Goal: Information Seeking & Learning: Compare options

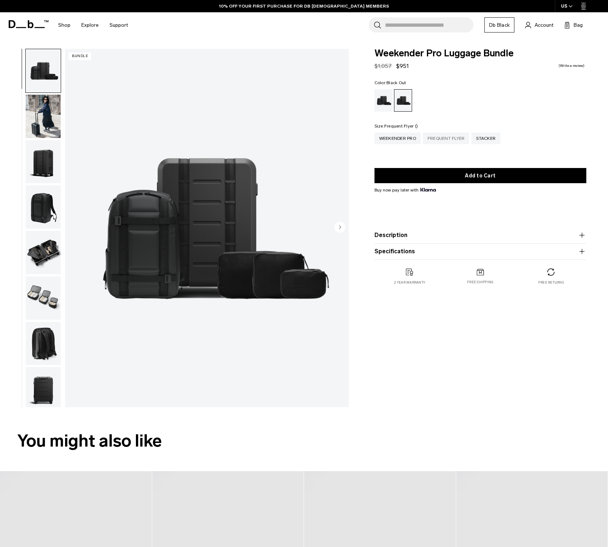
click at [451, 137] on div "Frequent Flyer" at bounding box center [446, 139] width 47 height 12
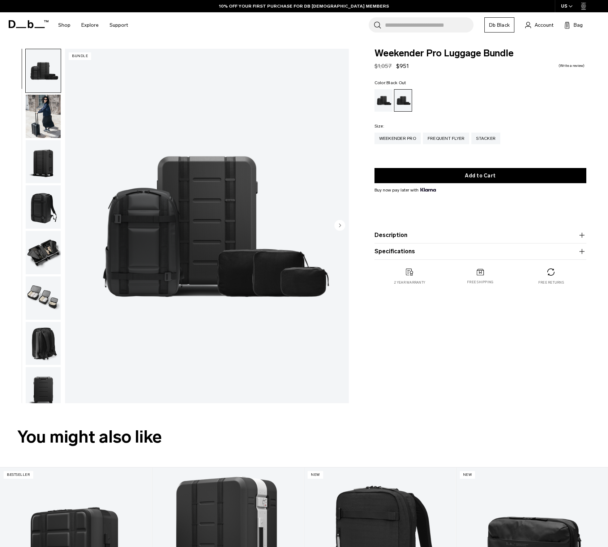
click at [42, 111] on img "button" at bounding box center [43, 116] width 35 height 43
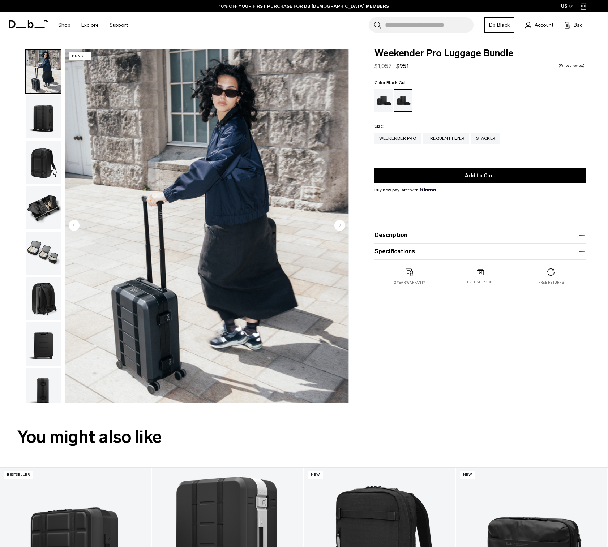
scroll to position [46, 0]
click at [42, 111] on img "button" at bounding box center [43, 115] width 35 height 43
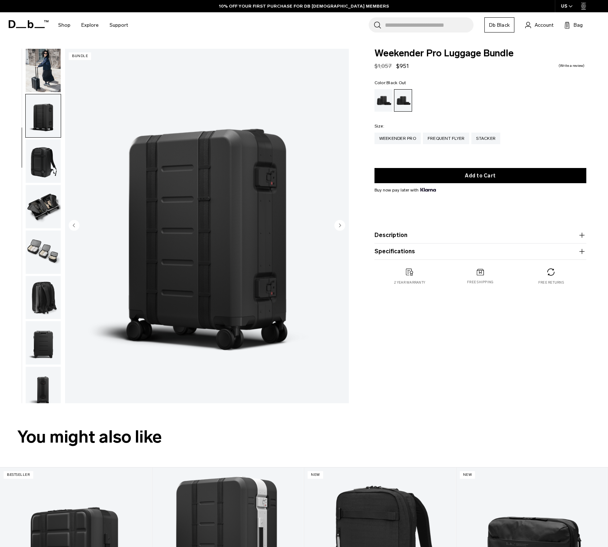
scroll to position [58, 0]
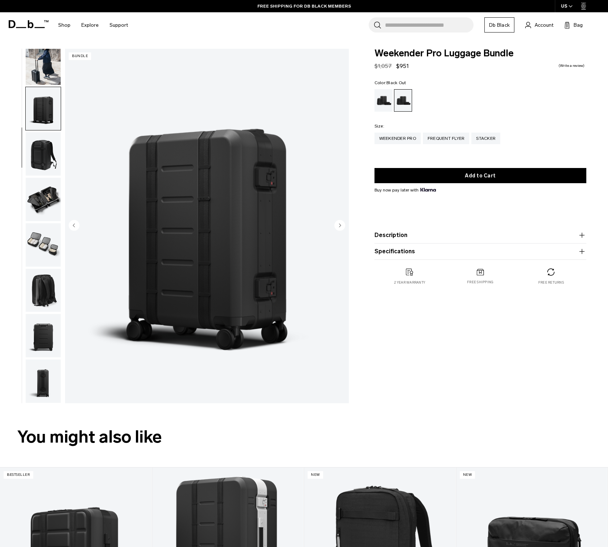
click at [42, 145] on img "button" at bounding box center [43, 153] width 35 height 43
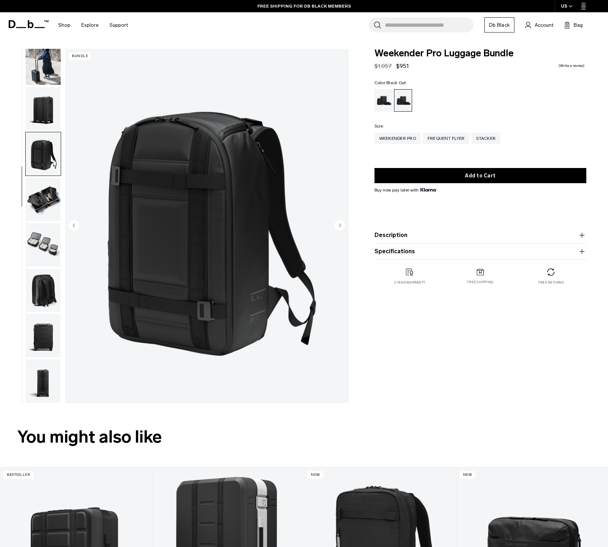
click at [54, 202] on img "button" at bounding box center [43, 199] width 35 height 43
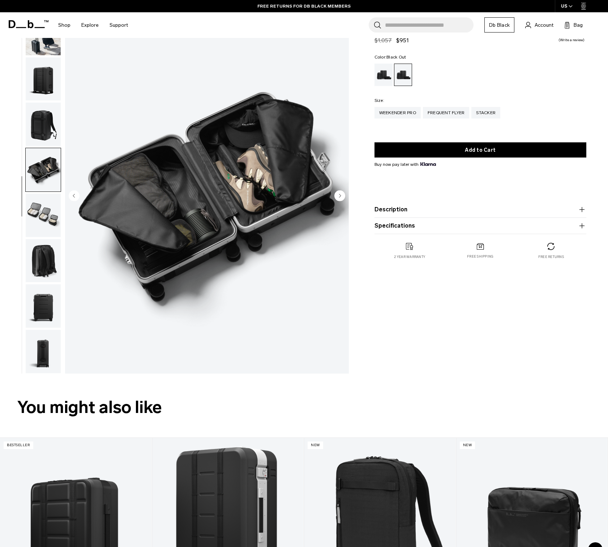
scroll to position [39, 0]
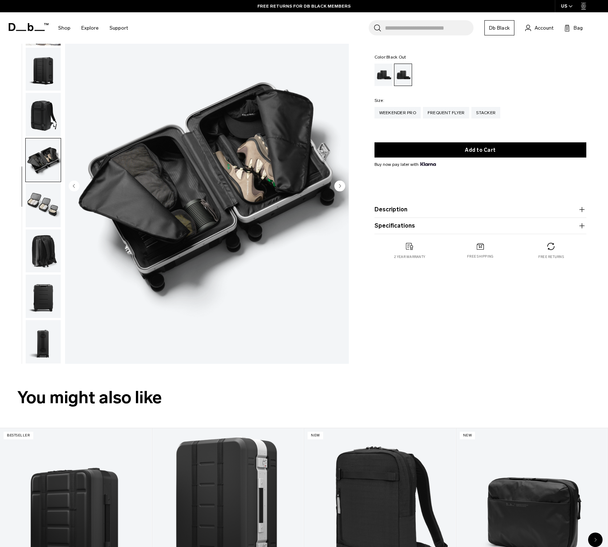
click at [47, 249] on img "button" at bounding box center [43, 250] width 35 height 43
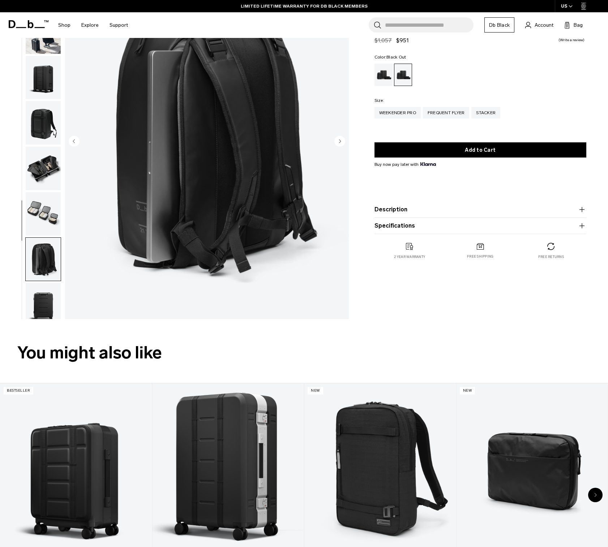
scroll to position [0, 0]
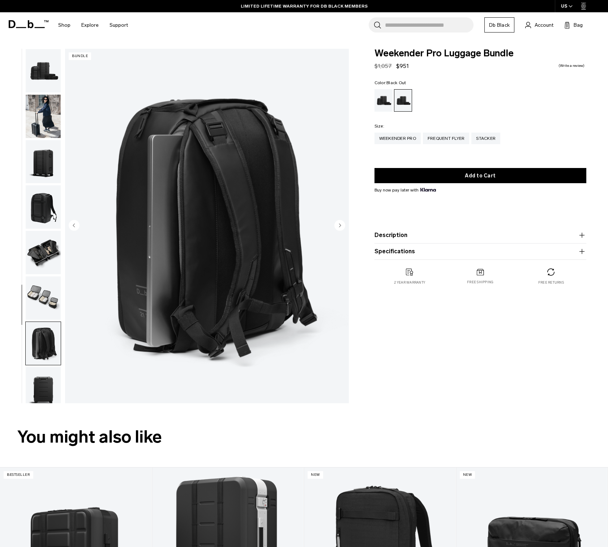
click at [42, 338] on img "button" at bounding box center [43, 343] width 35 height 43
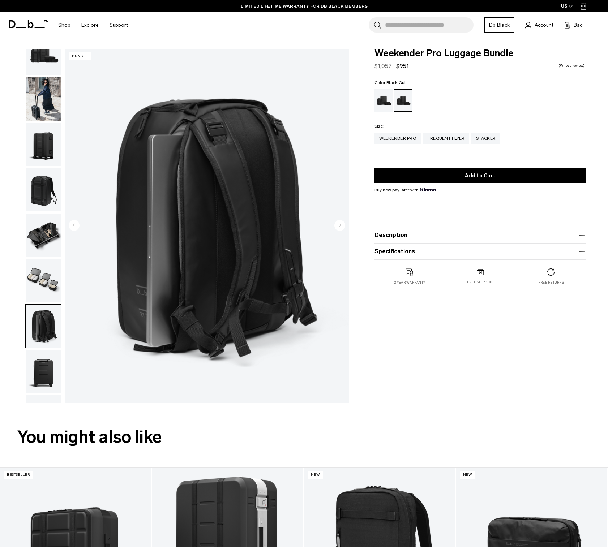
click at [41, 368] on img "button" at bounding box center [43, 371] width 35 height 43
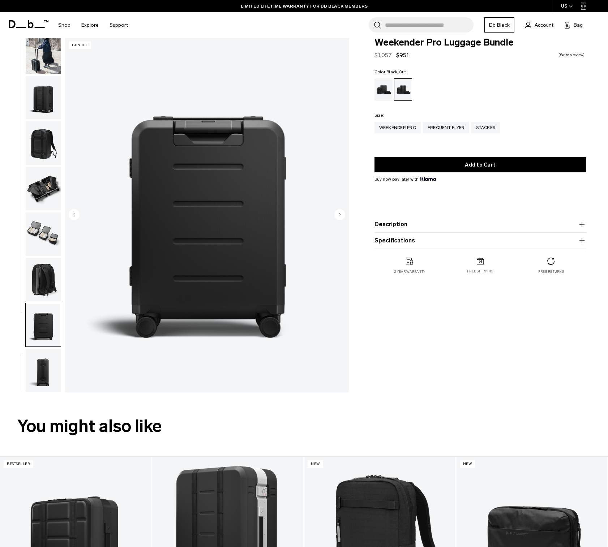
scroll to position [123, 0]
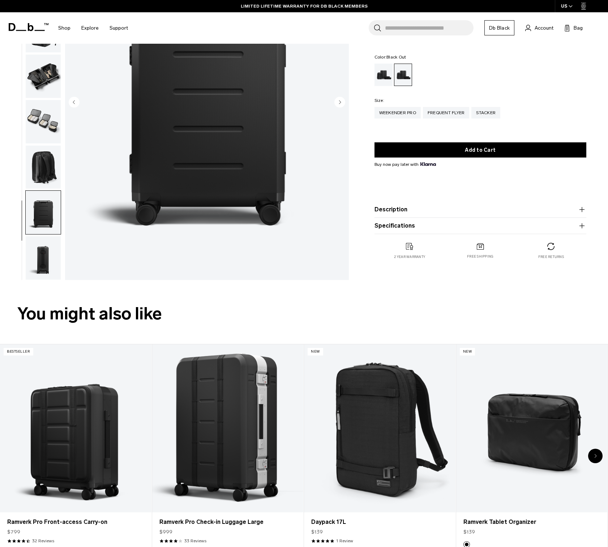
click at [39, 269] on img "button" at bounding box center [43, 257] width 35 height 43
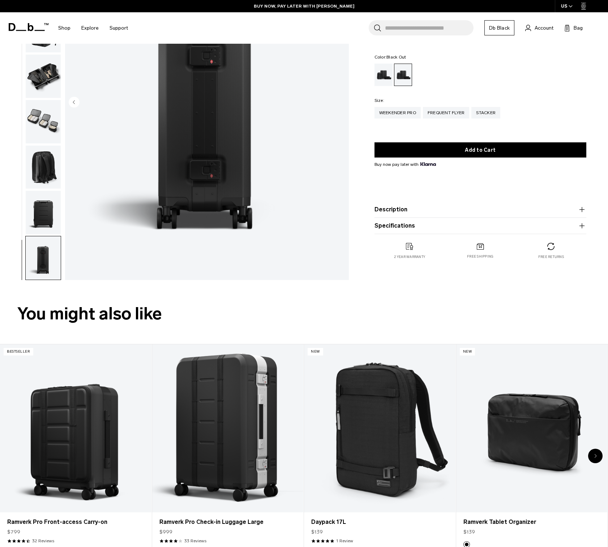
scroll to position [0, 0]
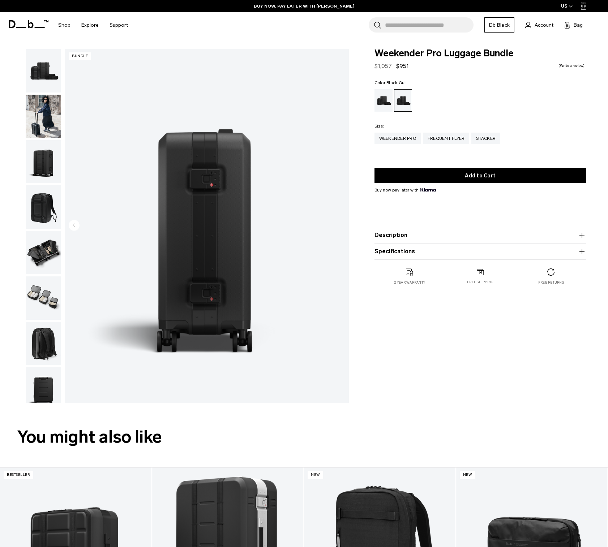
click at [48, 125] on img "button" at bounding box center [43, 116] width 35 height 43
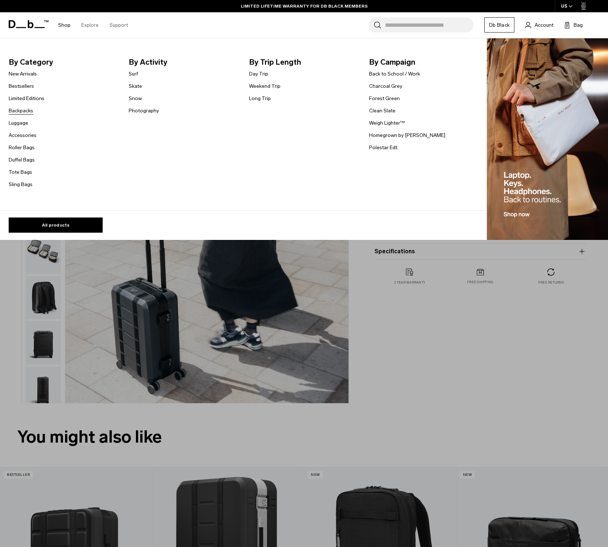
click at [18, 107] on link "Backpacks" at bounding box center [21, 111] width 25 height 8
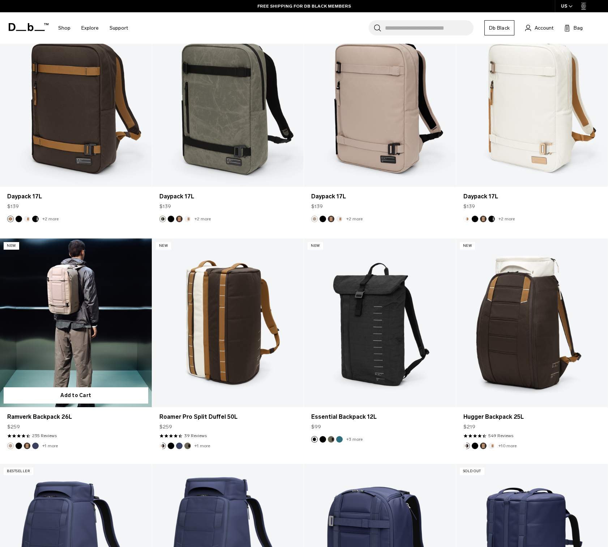
scroll to position [1573, 0]
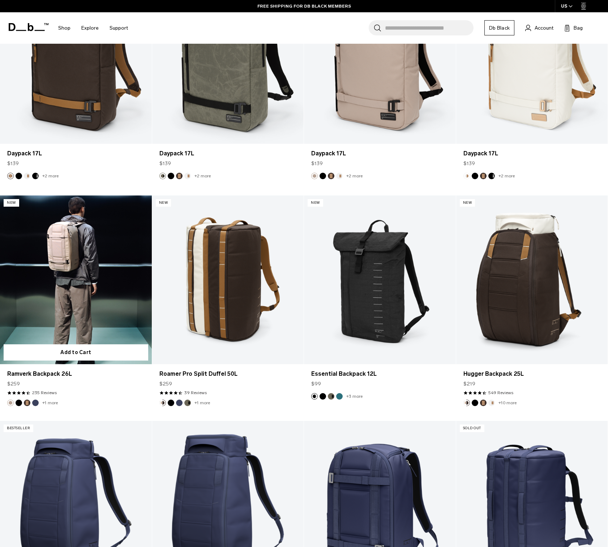
click at [78, 331] on link "Ramverk Backpack 26L" at bounding box center [76, 280] width 152 height 168
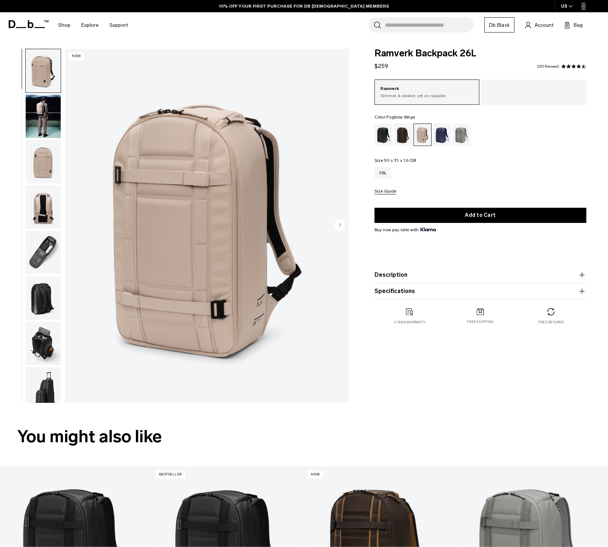
click at [50, 124] on img "button" at bounding box center [43, 116] width 35 height 43
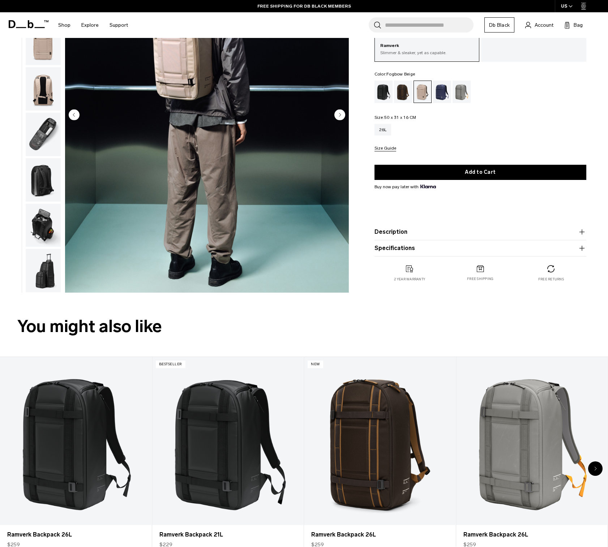
scroll to position [304, 0]
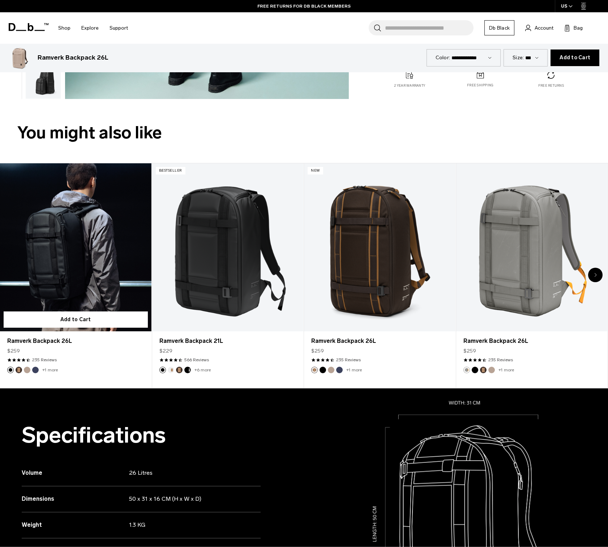
click at [83, 236] on link "Ramverk Backpack 26L" at bounding box center [75, 247] width 151 height 168
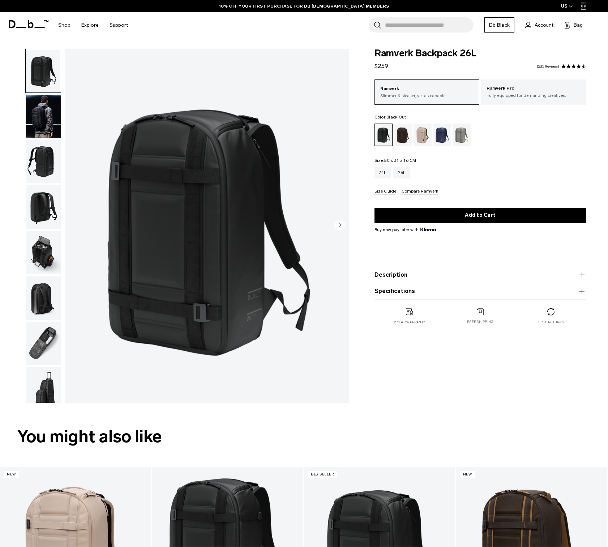
click at [43, 124] on img "button" at bounding box center [43, 116] width 35 height 43
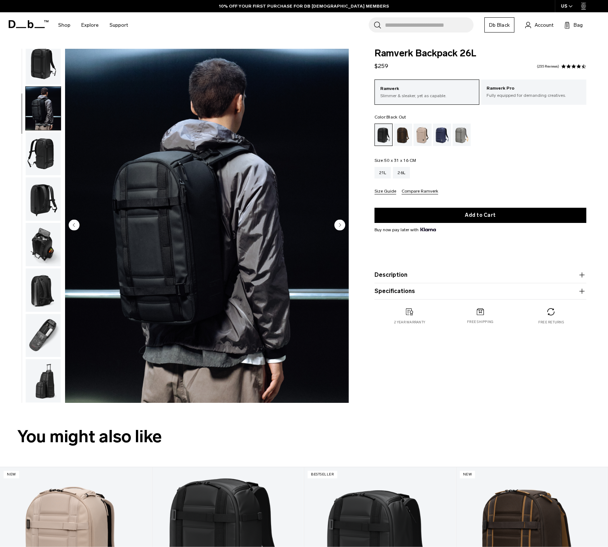
click at [338, 225] on circle "Next slide" at bounding box center [339, 225] width 11 height 11
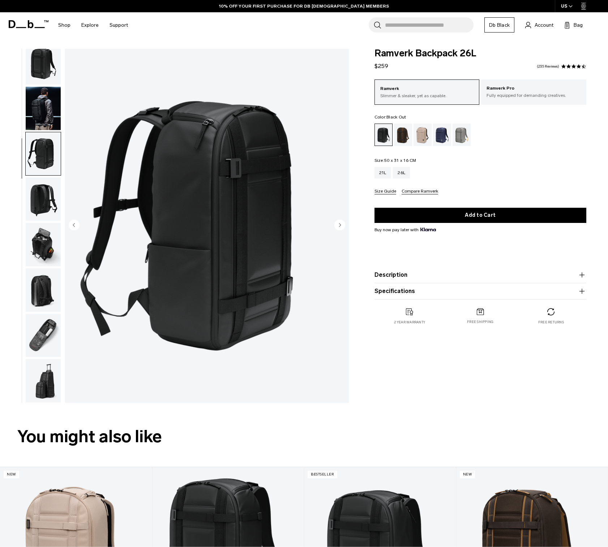
click at [338, 225] on circle "Next slide" at bounding box center [339, 225] width 11 height 11
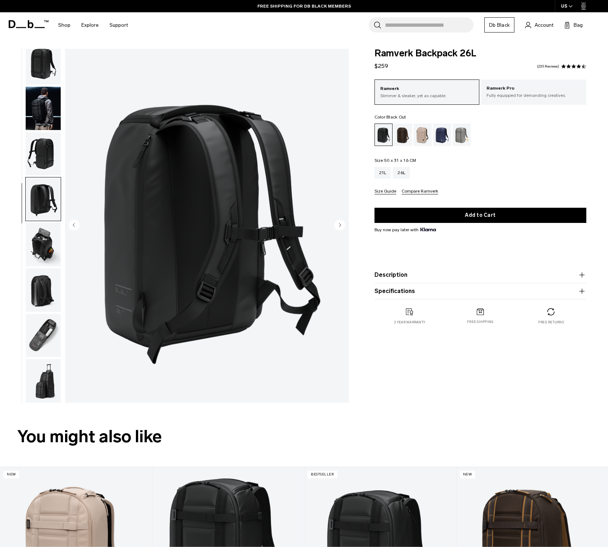
click at [338, 225] on circle "Next slide" at bounding box center [339, 225] width 11 height 11
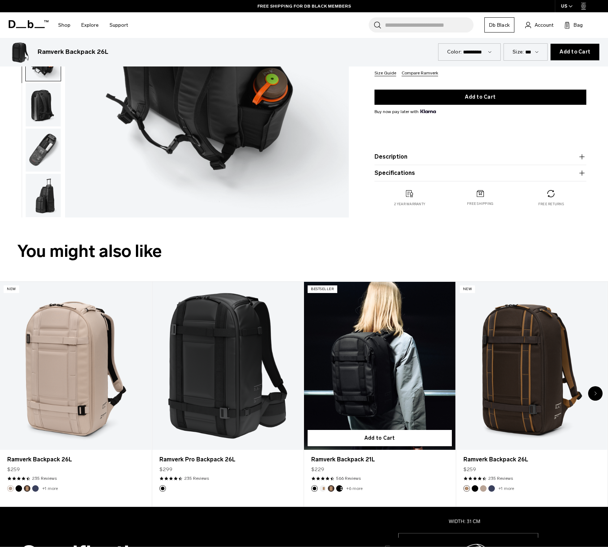
scroll to position [300, 0]
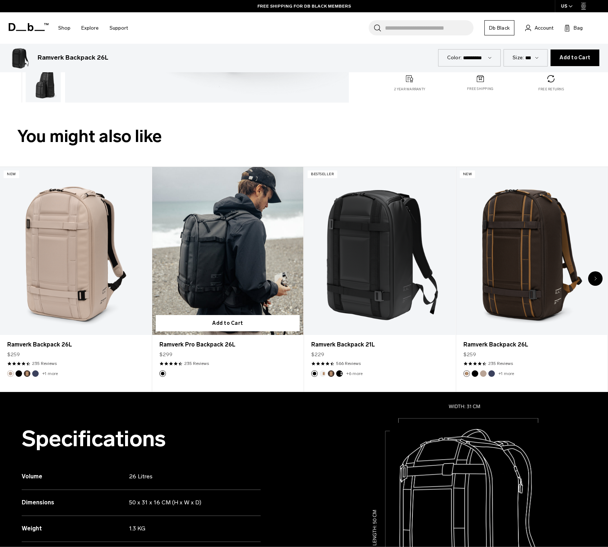
click at [249, 258] on link "Ramverk Pro Backpack 26L" at bounding box center [227, 251] width 151 height 168
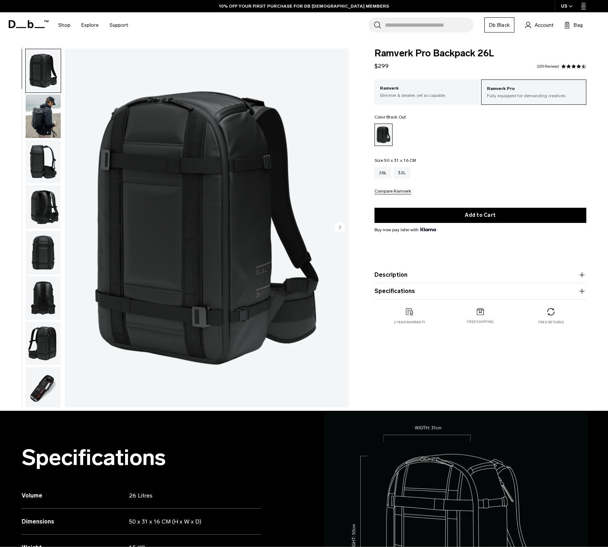
click at [48, 132] on img "button" at bounding box center [43, 116] width 35 height 43
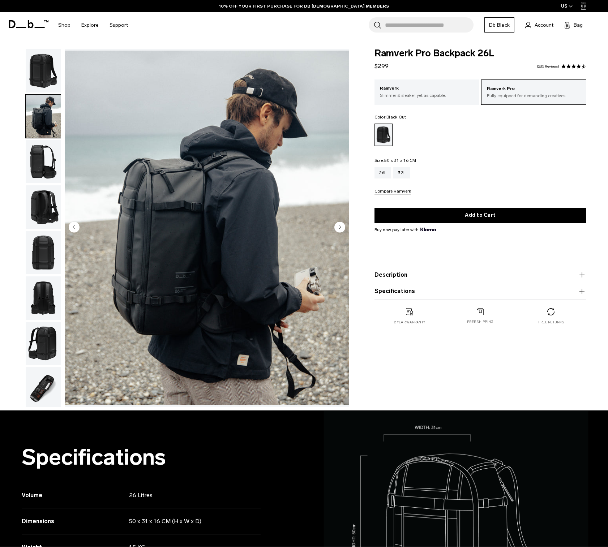
scroll to position [46, 0]
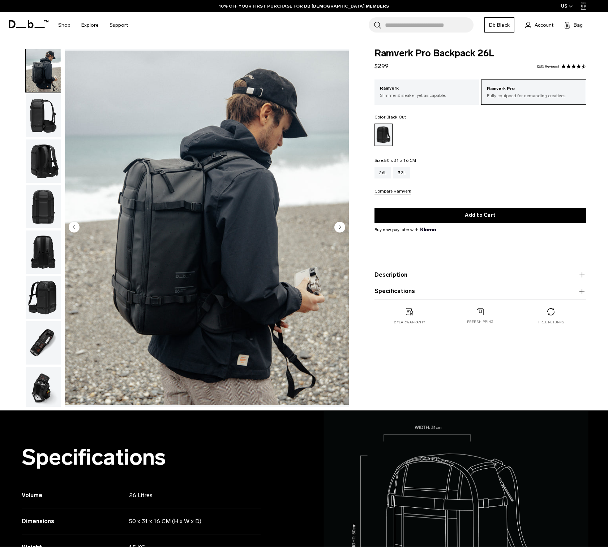
click at [45, 159] on img "button" at bounding box center [43, 161] width 35 height 43
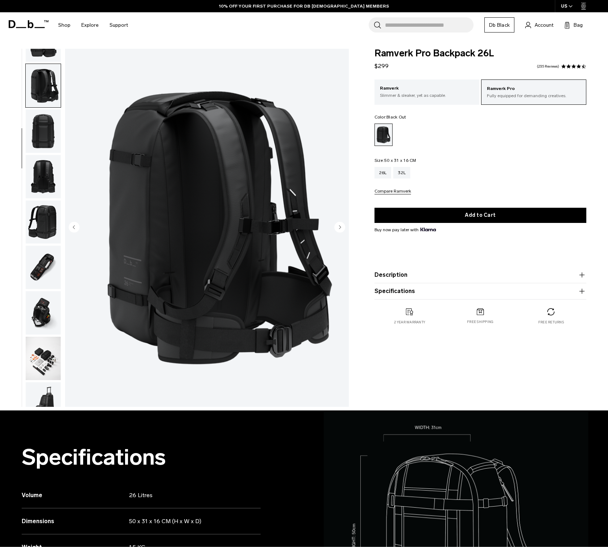
scroll to position [138, 0]
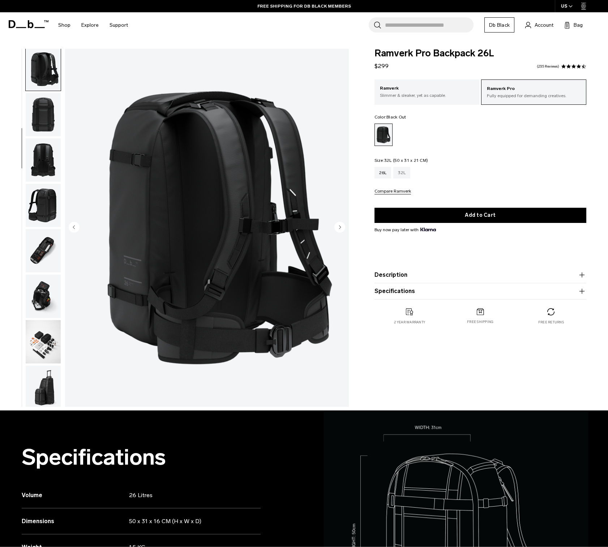
click at [396, 173] on div "32L" at bounding box center [401, 173] width 17 height 12
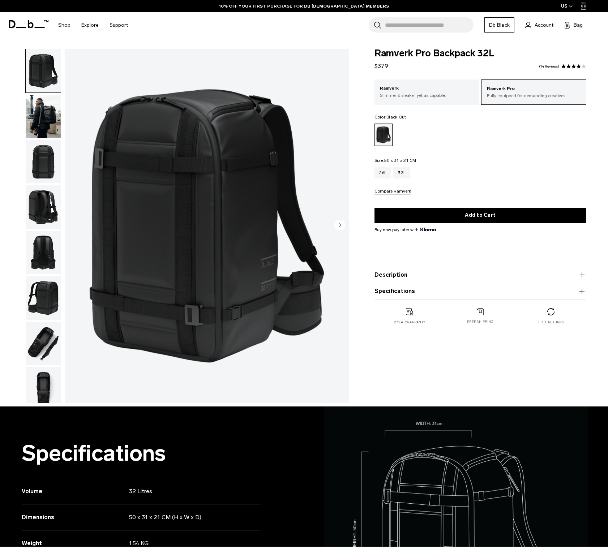
click at [50, 112] on img "button" at bounding box center [43, 116] width 35 height 43
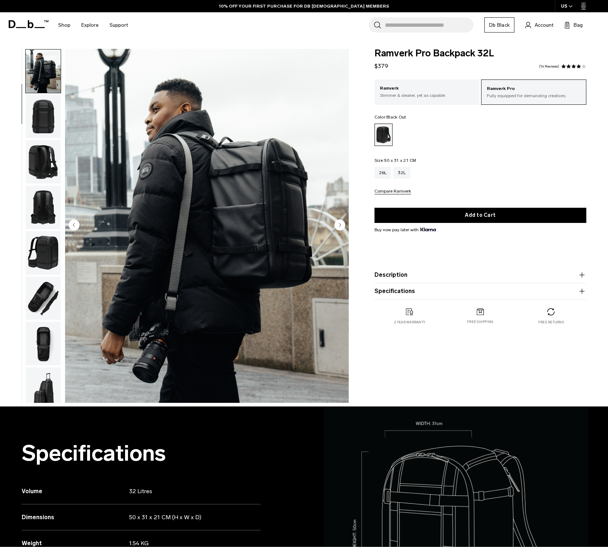
scroll to position [46, 0]
click at [51, 113] on img "button" at bounding box center [43, 115] width 35 height 43
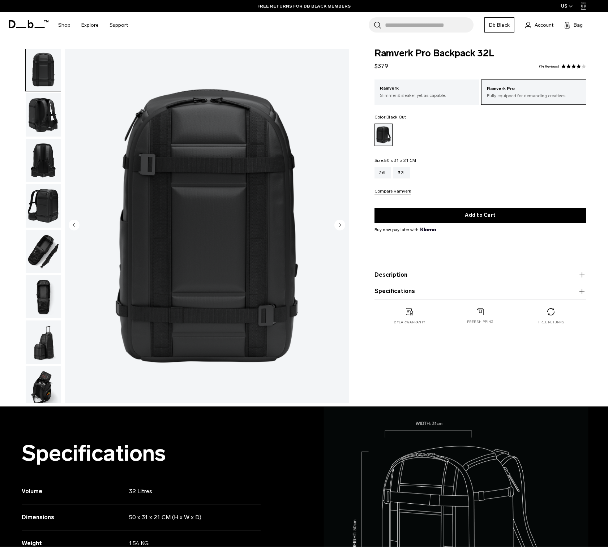
click at [51, 113] on img "button" at bounding box center [43, 114] width 35 height 43
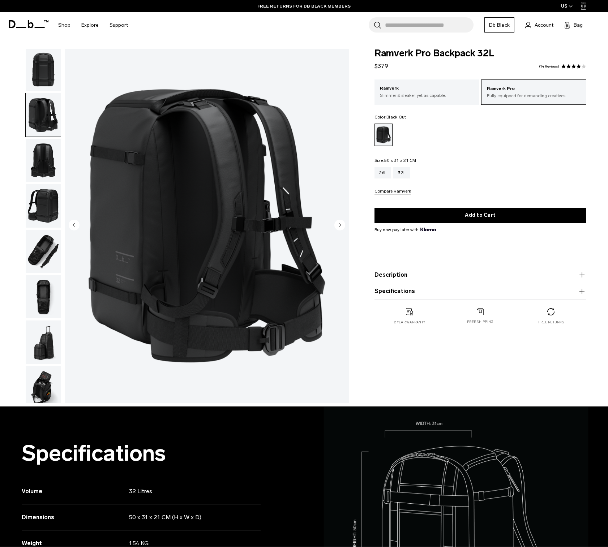
scroll to position [104, 0]
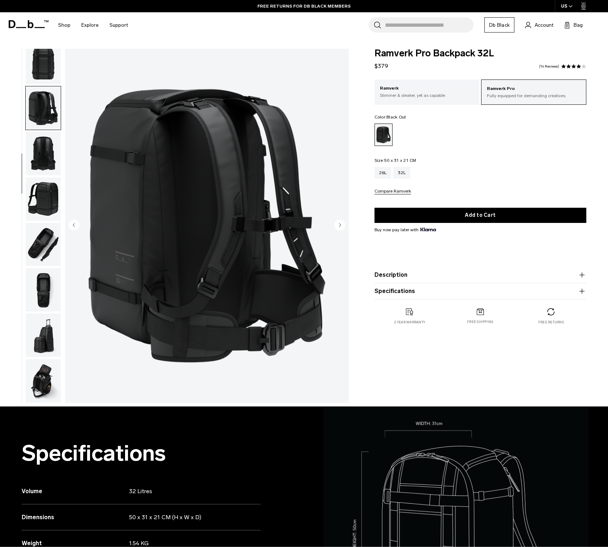
click at [49, 149] on img "button" at bounding box center [43, 153] width 35 height 43
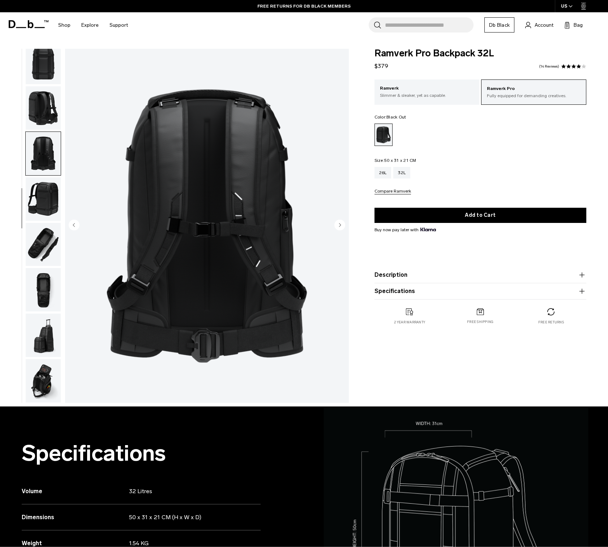
click at [48, 185] on img "button" at bounding box center [43, 198] width 35 height 43
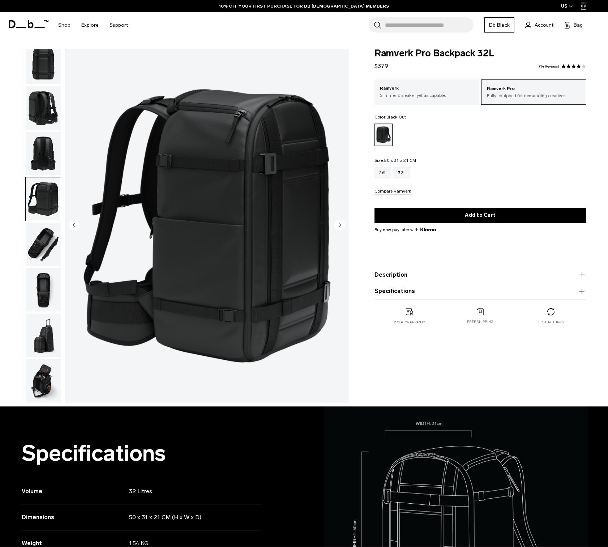
drag, startPoint x: 375, startPoint y: 160, endPoint x: 419, endPoint y: 159, distance: 43.7
click at [419, 159] on fieldset "Size: 50 x 31 x 21 CM Out of stock 26L 32L Compare Ramverk" at bounding box center [480, 176] width 212 height 36
copy legend "Size: 50 x 31 x 21 CM"
click at [46, 246] on img "button" at bounding box center [43, 244] width 35 height 43
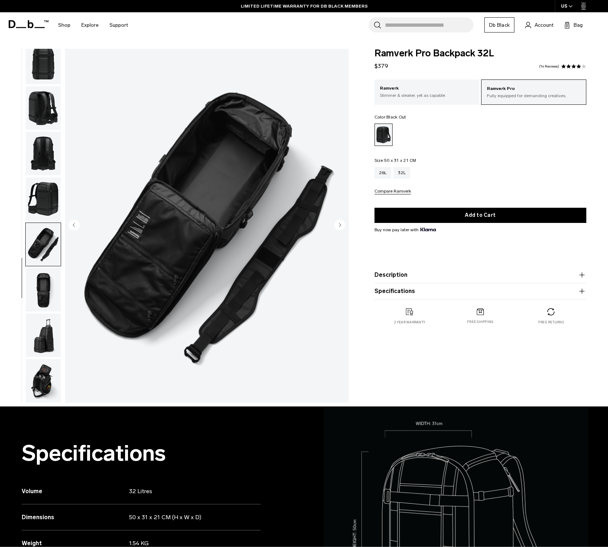
click at [52, 323] on img "button" at bounding box center [43, 335] width 35 height 43
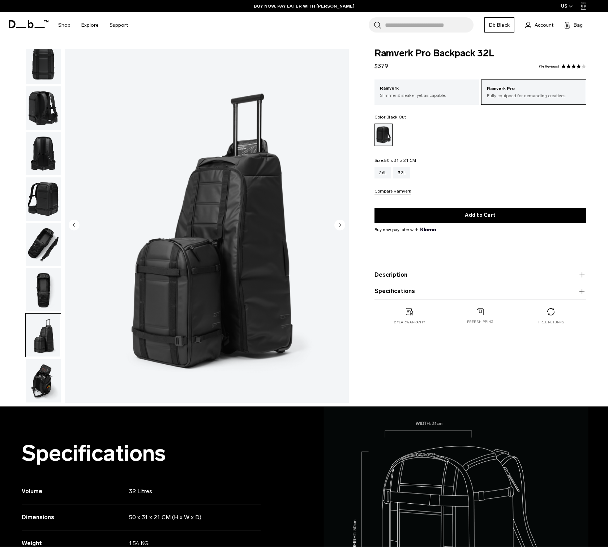
scroll to position [9, 0]
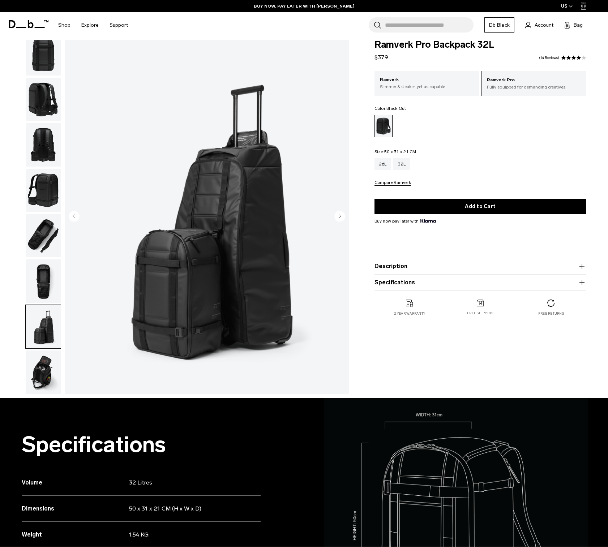
click at [46, 371] on img "button" at bounding box center [43, 372] width 35 height 43
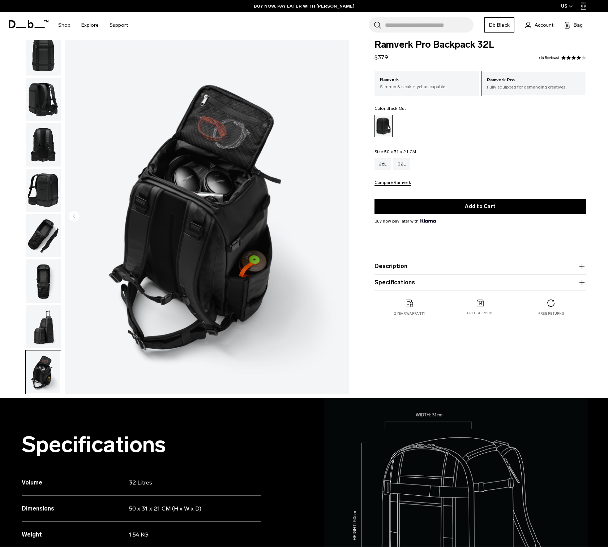
click at [47, 105] on img "button" at bounding box center [43, 99] width 35 height 43
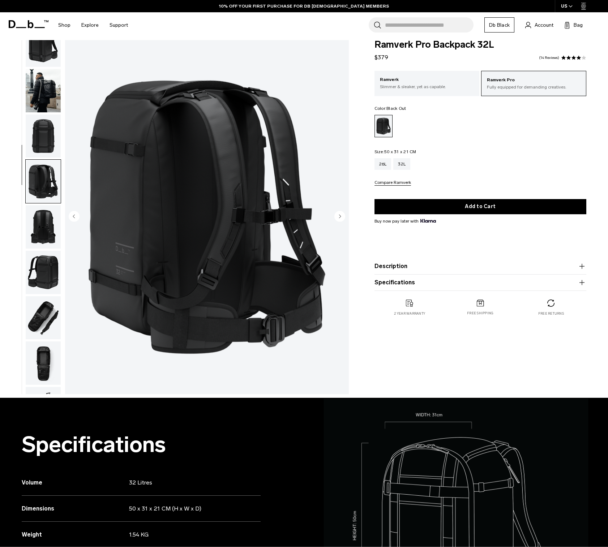
scroll to position [0, 0]
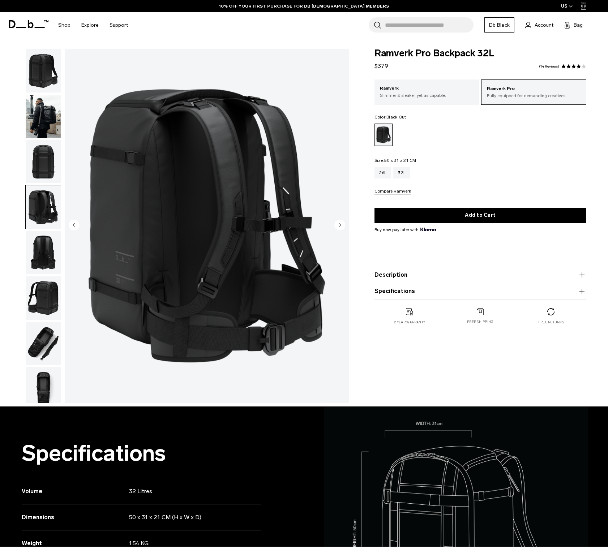
click at [50, 112] on img "button" at bounding box center [43, 116] width 35 height 43
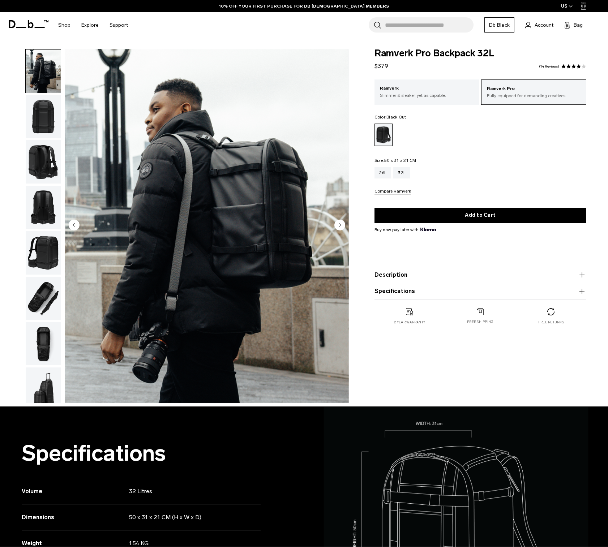
scroll to position [46, 0]
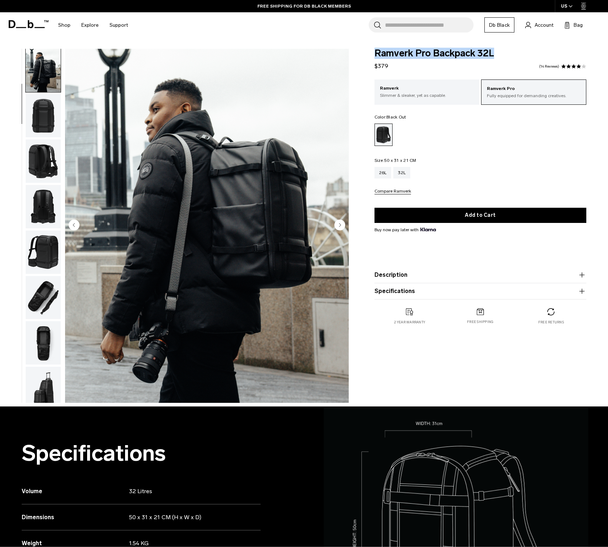
drag, startPoint x: 375, startPoint y: 54, endPoint x: 494, endPoint y: 54, distance: 119.6
click at [494, 54] on span "Ramverk Pro Backpack 32L" at bounding box center [480, 53] width 212 height 9
copy span "Ramverk Pro Backpack 32L"
click at [380, 172] on div "26L" at bounding box center [382, 173] width 17 height 12
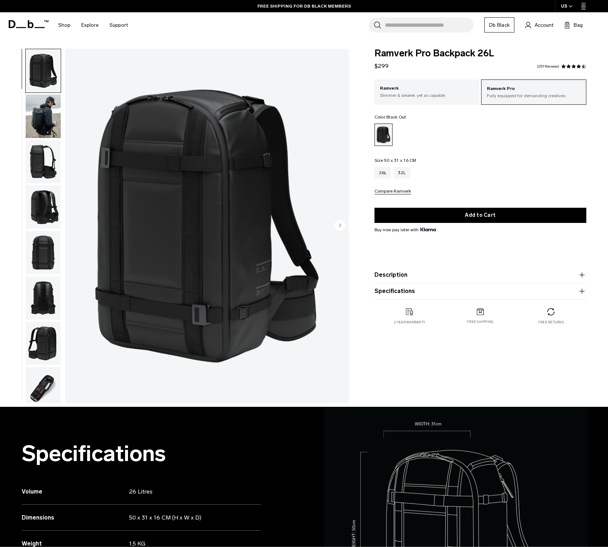
click at [28, 156] on img "button" at bounding box center [43, 161] width 35 height 43
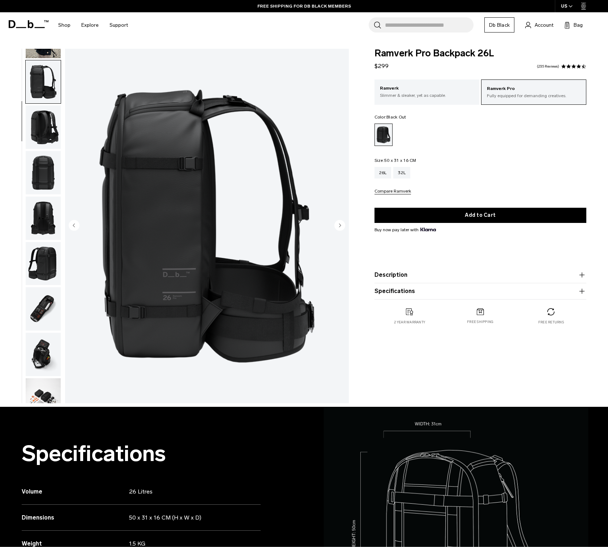
scroll to position [92, 0]
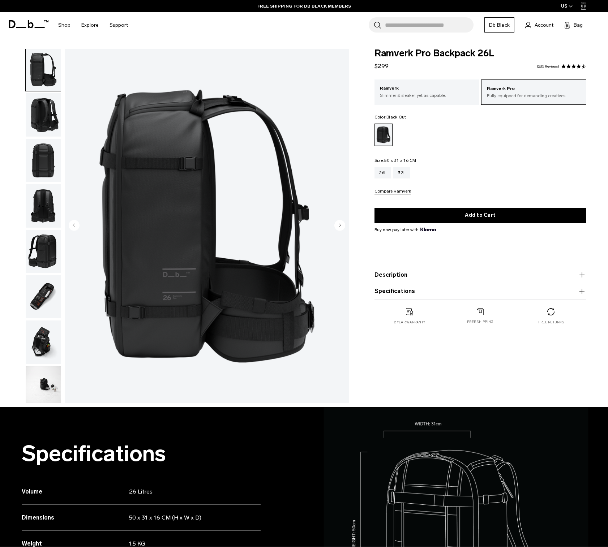
click at [36, 112] on img "button" at bounding box center [43, 114] width 35 height 43
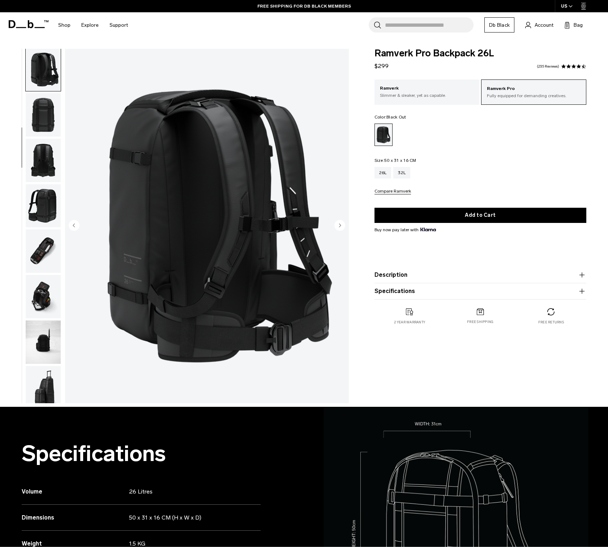
scroll to position [138, 0]
click at [39, 260] on img "button" at bounding box center [43, 250] width 35 height 43
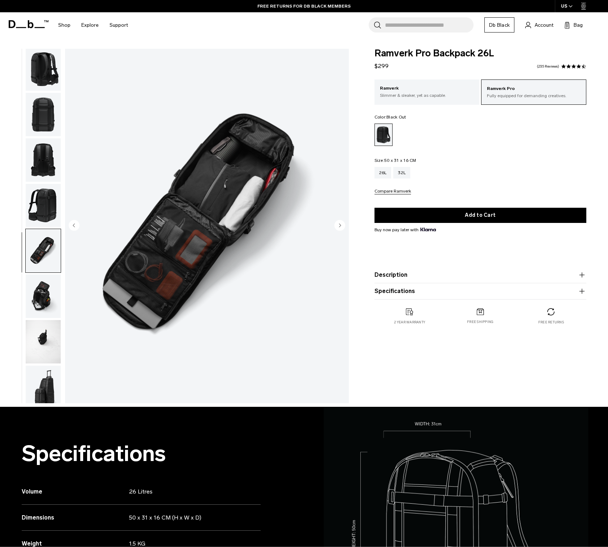
scroll to position [242, 0]
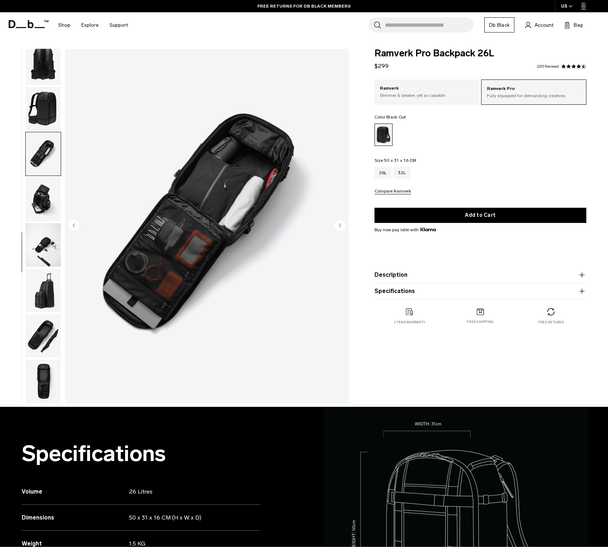
click at [42, 201] on img "button" at bounding box center [43, 199] width 35 height 43
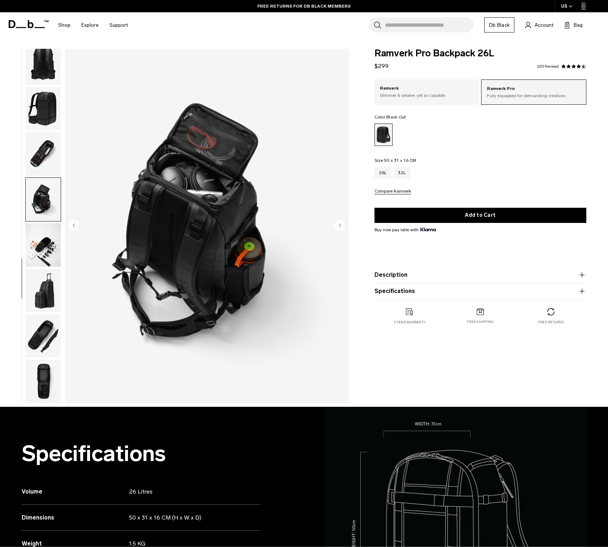
click at [43, 236] on img "button" at bounding box center [43, 244] width 35 height 43
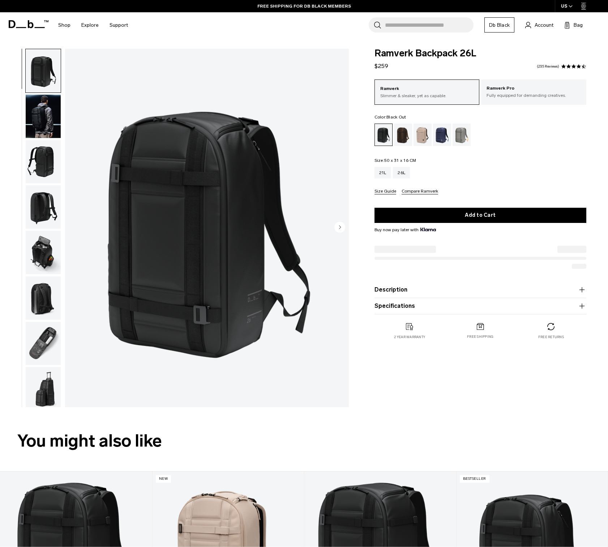
click at [44, 208] on img "button" at bounding box center [43, 206] width 35 height 43
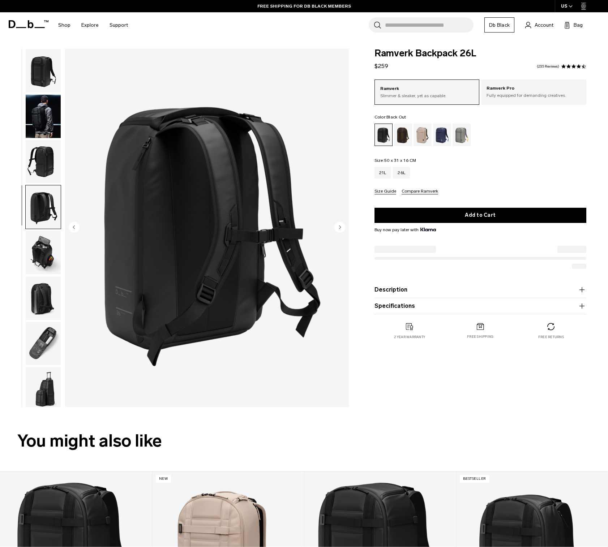
scroll to position [8, 0]
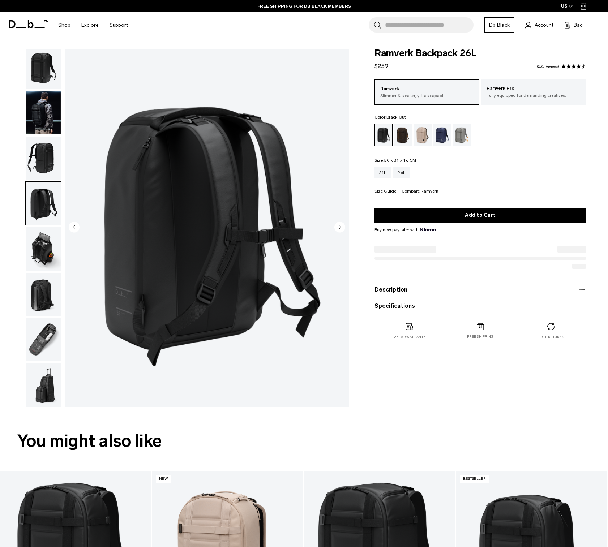
click at [36, 292] on img "button" at bounding box center [43, 294] width 35 height 43
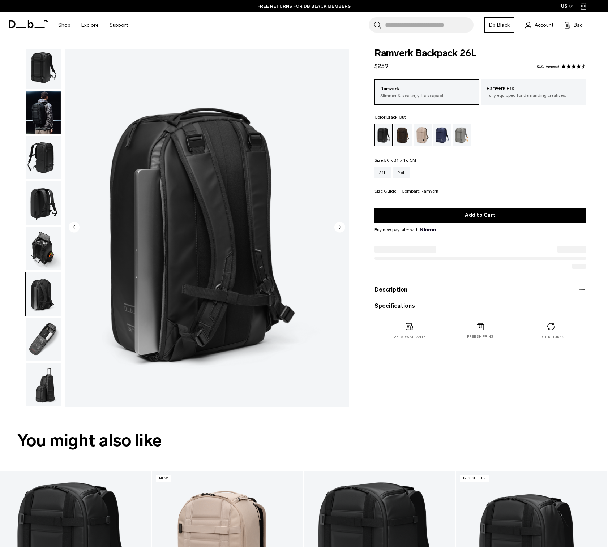
click at [41, 331] on img "button" at bounding box center [43, 339] width 35 height 43
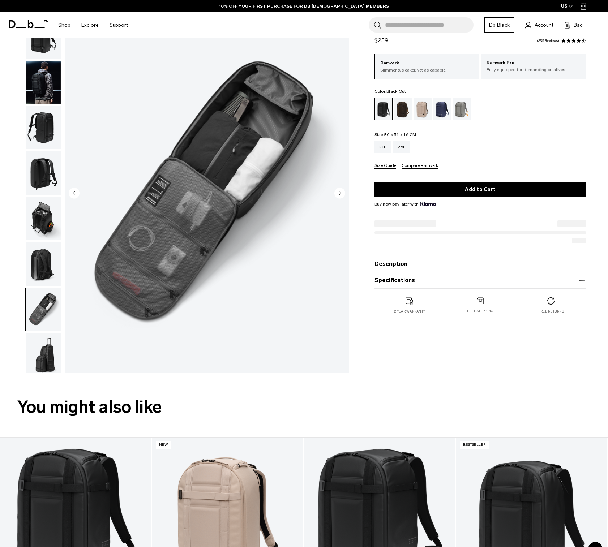
scroll to position [0, 0]
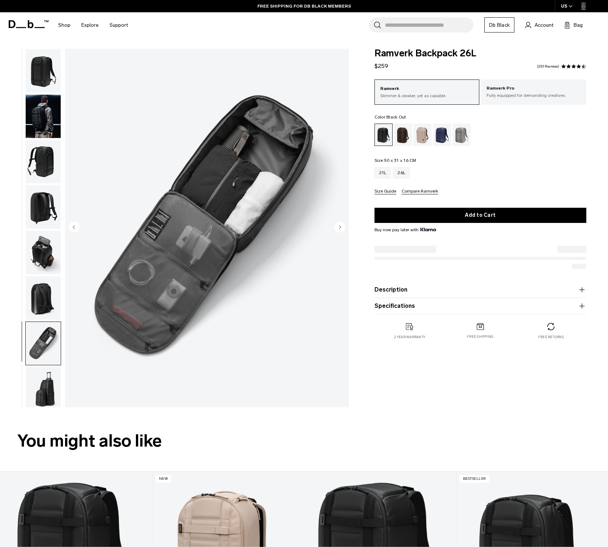
click at [43, 107] on img "button" at bounding box center [43, 116] width 35 height 43
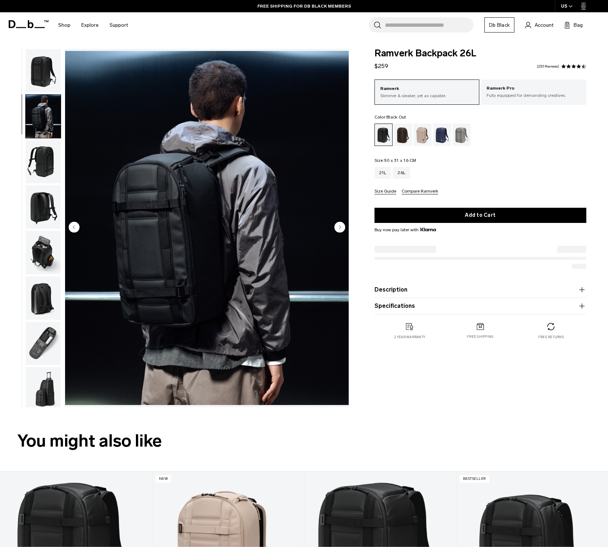
scroll to position [8, 0]
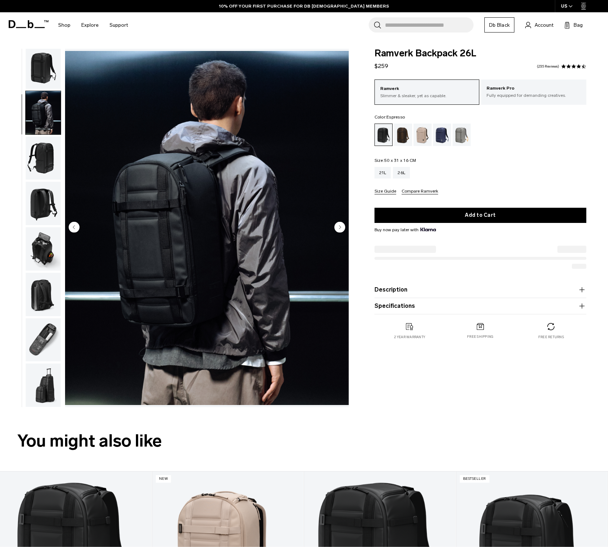
click at [399, 135] on div "Espresso" at bounding box center [403, 135] width 18 height 22
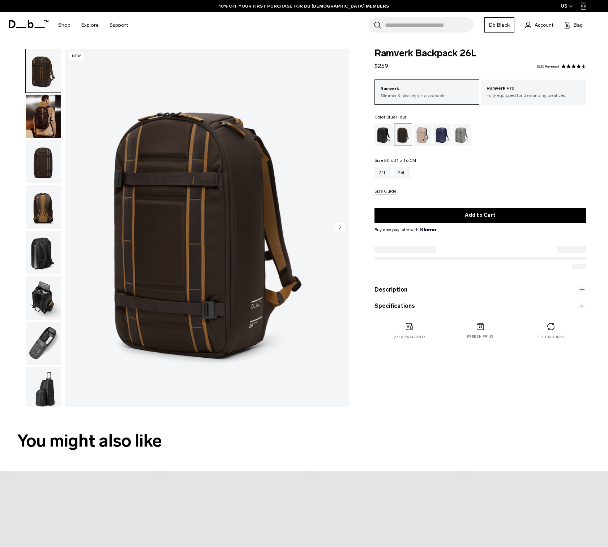
click at [443, 138] on div "Blue Hour" at bounding box center [442, 135] width 18 height 22
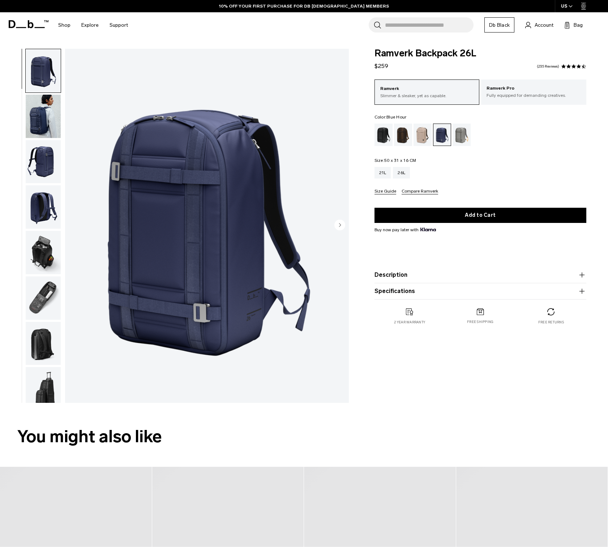
click at [460, 138] on div "Sand Grey" at bounding box center [461, 135] width 18 height 22
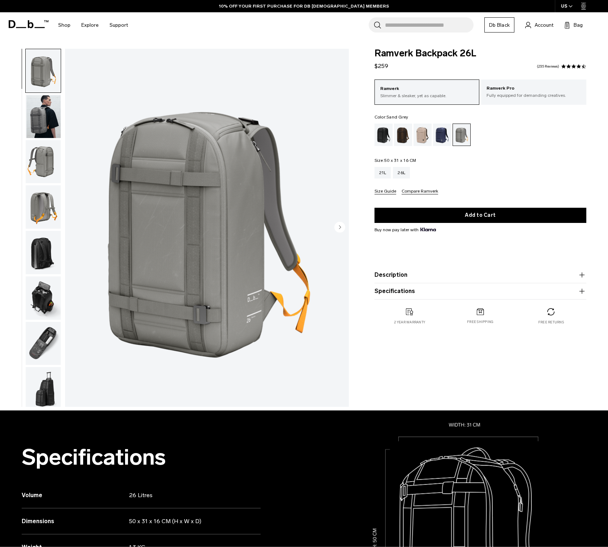
click at [44, 121] on img "button" at bounding box center [43, 116] width 35 height 43
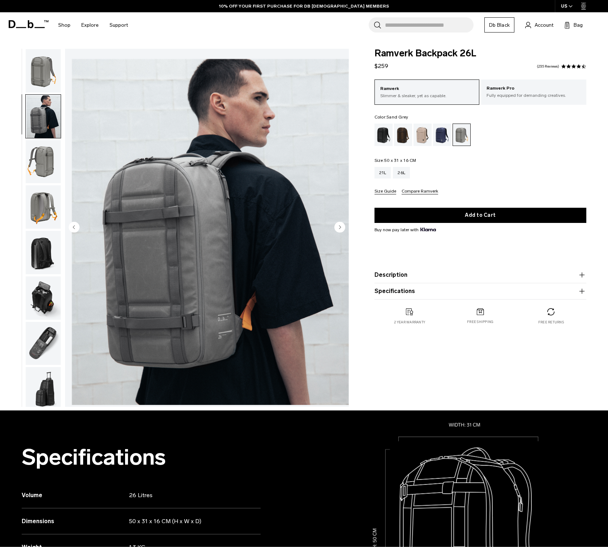
scroll to position [8, 0]
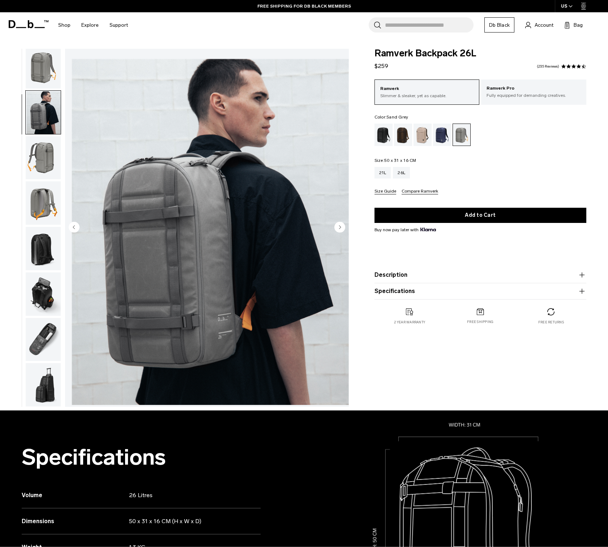
click at [47, 212] on img "button" at bounding box center [43, 202] width 35 height 43
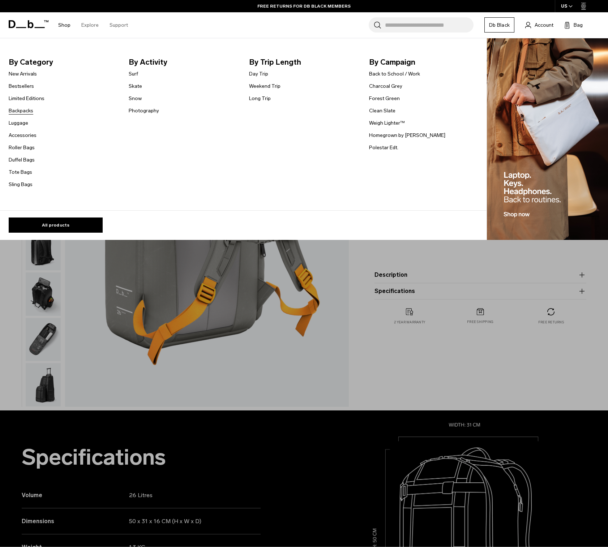
click at [21, 109] on link "Backpacks" at bounding box center [21, 111] width 25 height 8
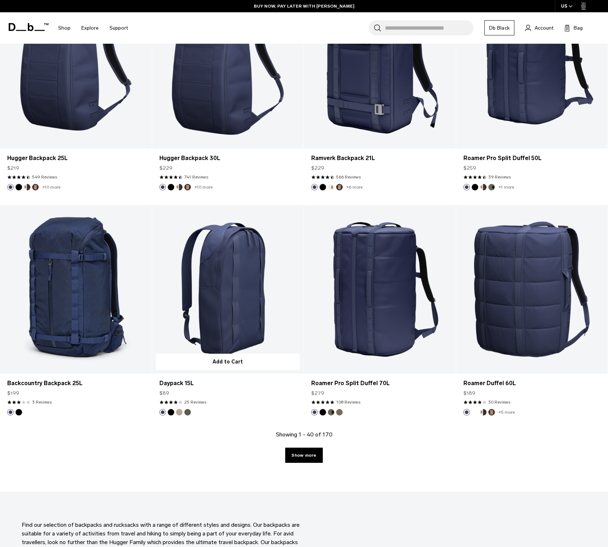
scroll to position [2101, 0]
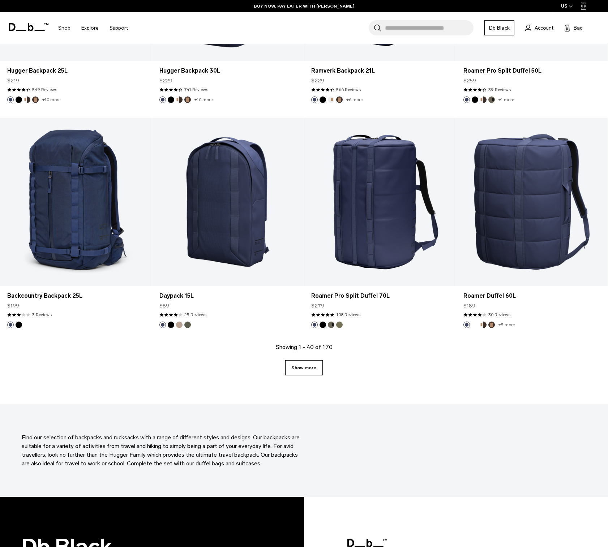
click at [308, 364] on link "Show more" at bounding box center [303, 367] width 37 height 15
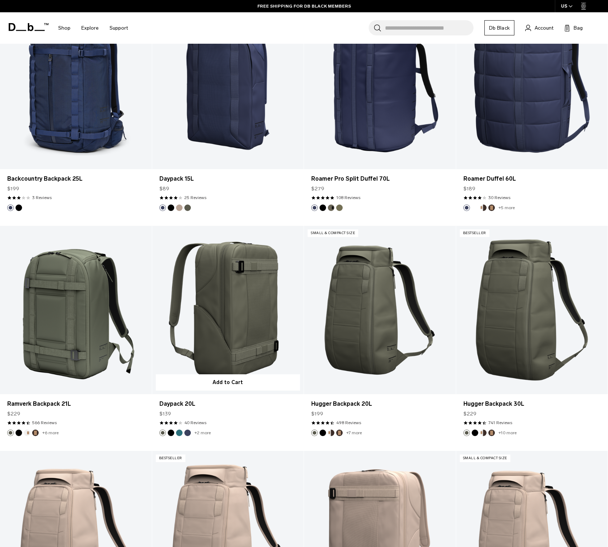
scroll to position [2232, 0]
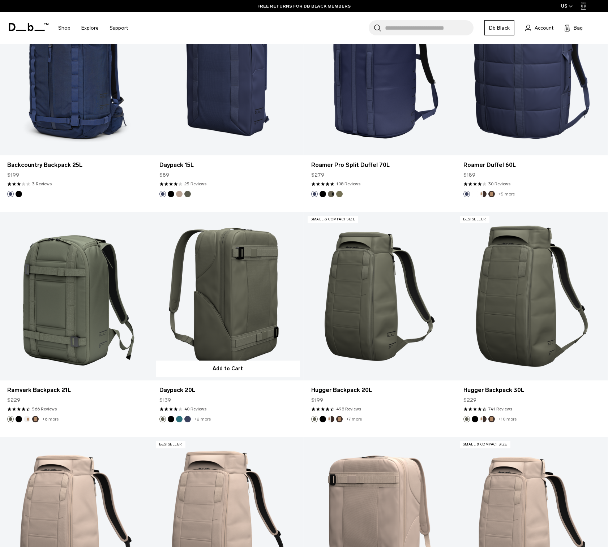
click at [189, 421] on button "Blue Hour" at bounding box center [187, 419] width 7 height 7
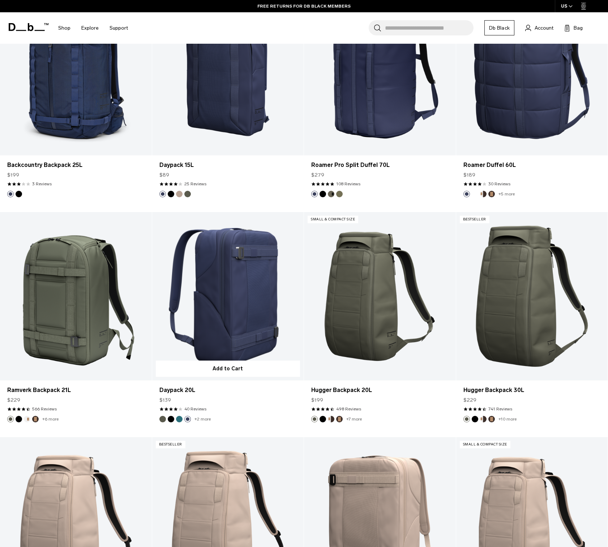
click at [183, 420] on ul "+2 more" at bounding box center [184, 419] width 51 height 7
click at [180, 420] on button "Midnight Teal" at bounding box center [179, 419] width 7 height 7
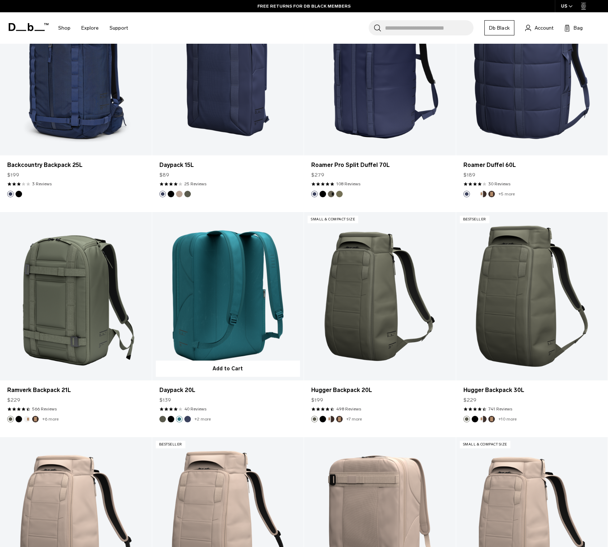
click at [171, 419] on button "Black Out" at bounding box center [171, 419] width 7 height 7
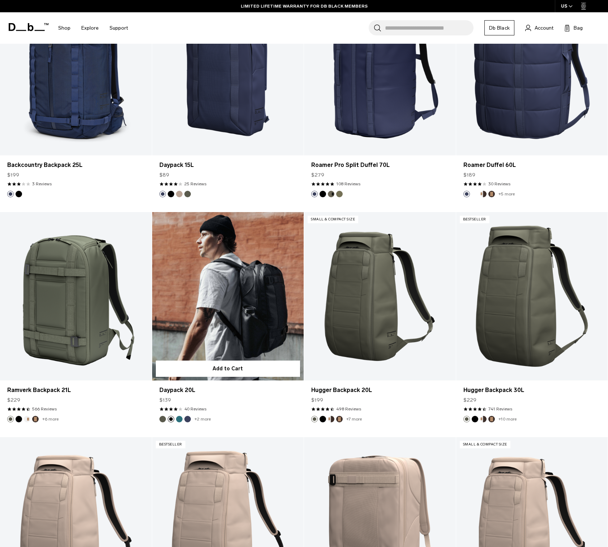
click at [162, 419] on button "Moss Green" at bounding box center [162, 419] width 7 height 7
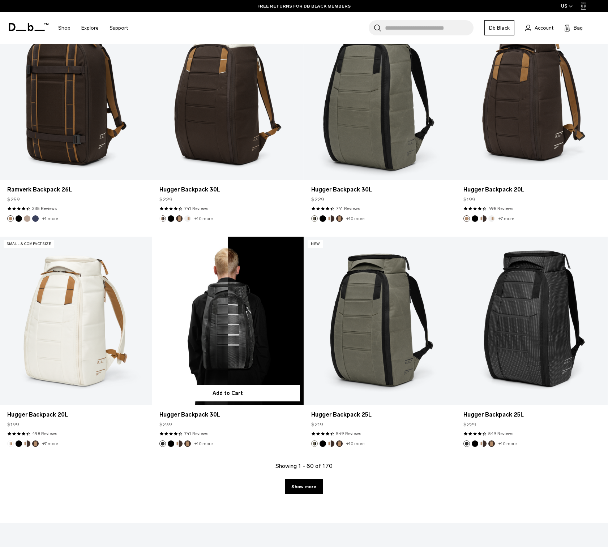
scroll to position [4293, 0]
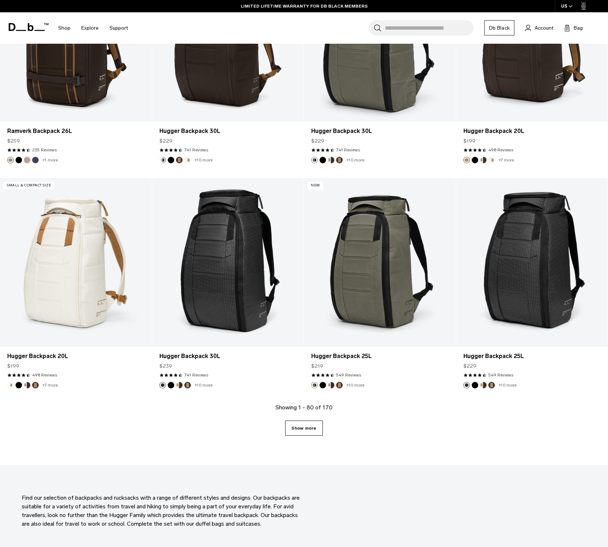
click at [301, 432] on link "Show more" at bounding box center [303, 428] width 37 height 15
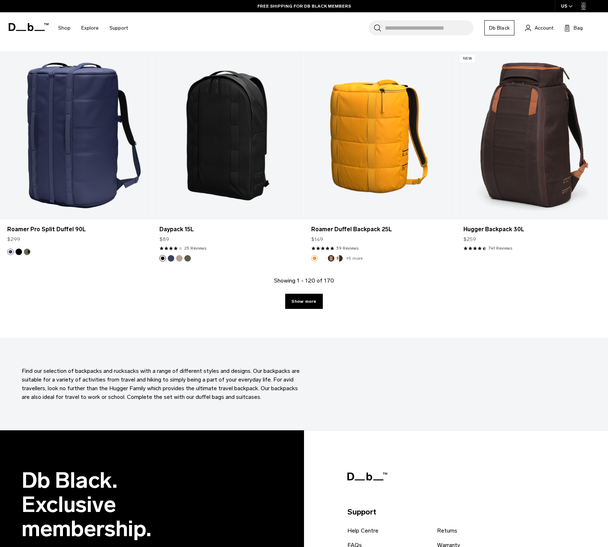
scroll to position [6042, 0]
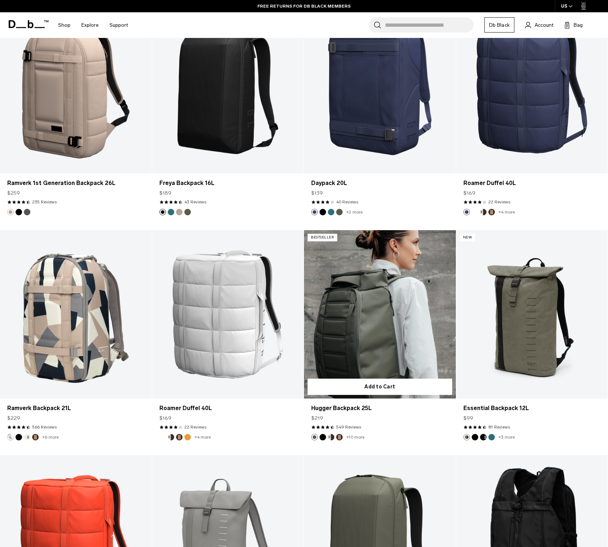
click at [409, 344] on link "Hugger Backpack 25L" at bounding box center [380, 314] width 152 height 168
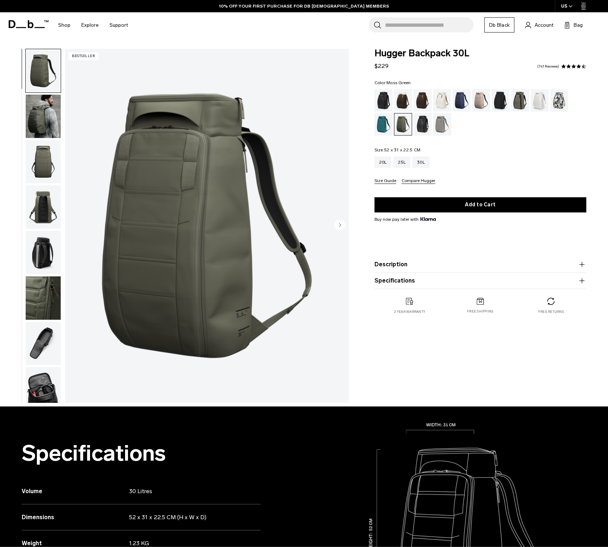
click at [45, 113] on img "button" at bounding box center [43, 116] width 35 height 43
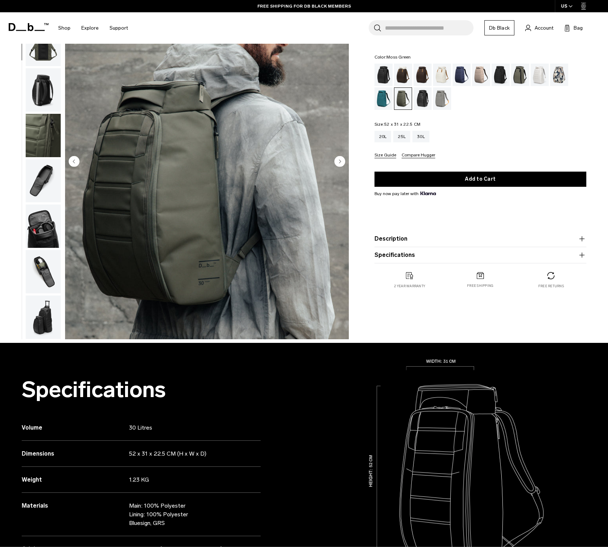
scroll to position [65, 0]
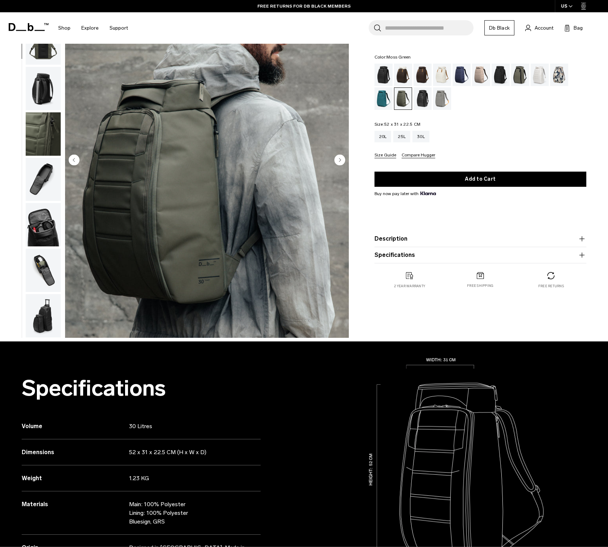
click at [34, 180] on img "button" at bounding box center [43, 179] width 35 height 43
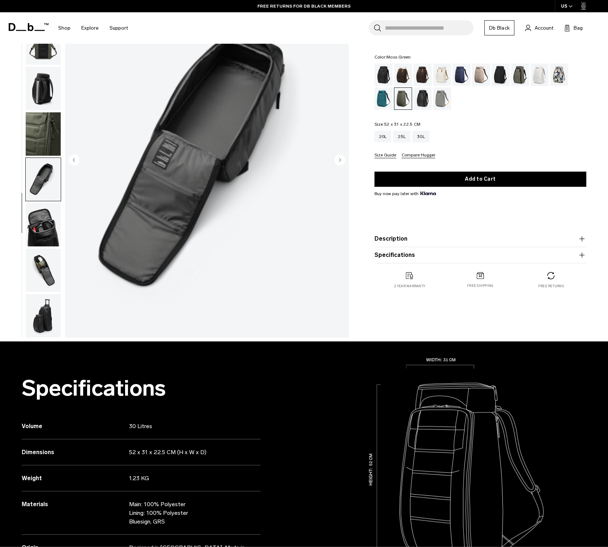
click at [38, 225] on img "button" at bounding box center [43, 224] width 35 height 43
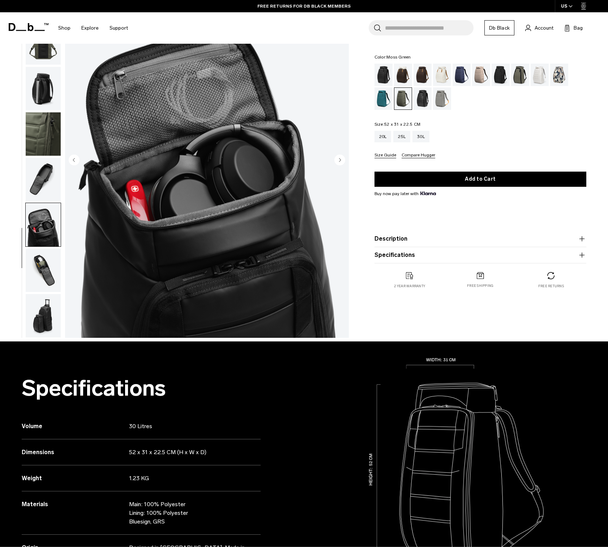
click at [47, 269] on img "button" at bounding box center [43, 270] width 35 height 43
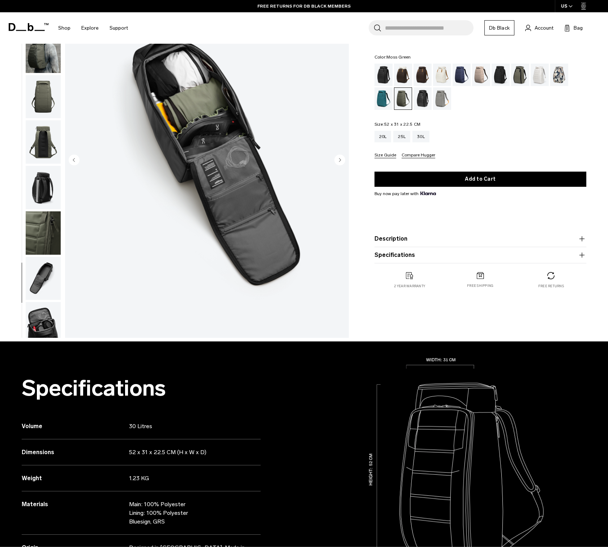
scroll to position [0, 0]
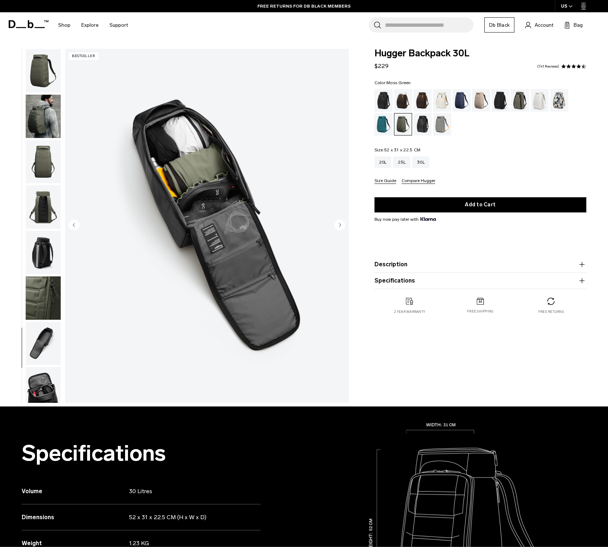
drag, startPoint x: 48, startPoint y: 216, endPoint x: 47, endPoint y: 224, distance: 7.7
click at [48, 216] on img "button" at bounding box center [43, 206] width 35 height 43
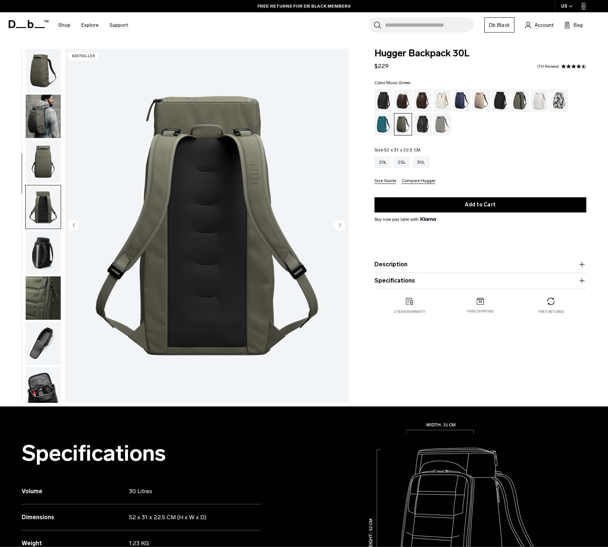
scroll to position [104, 0]
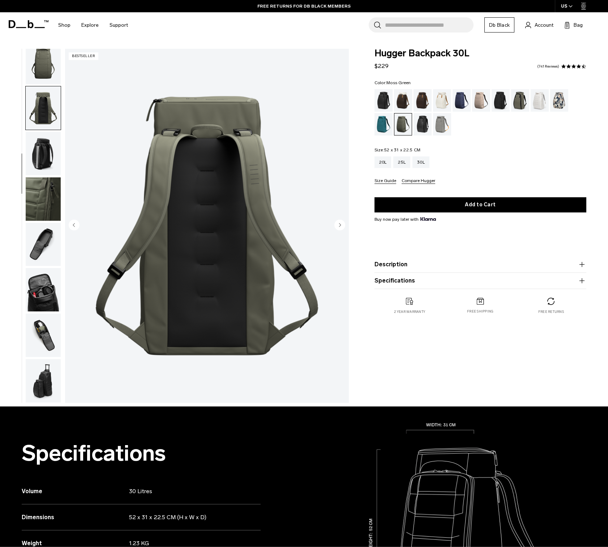
click at [43, 149] on img "button" at bounding box center [43, 153] width 35 height 43
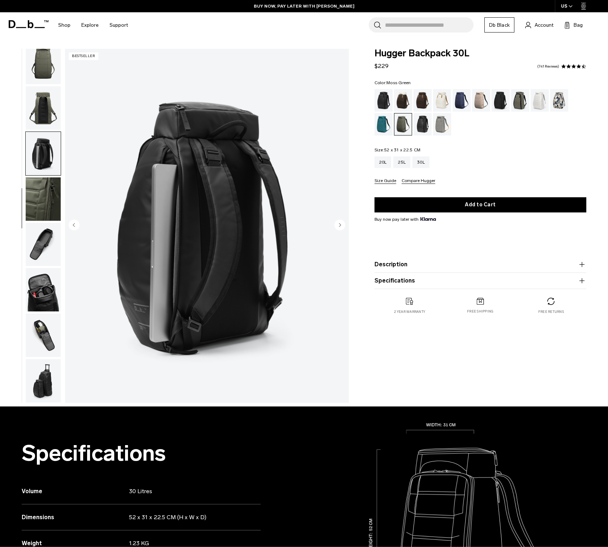
scroll to position [0, 0]
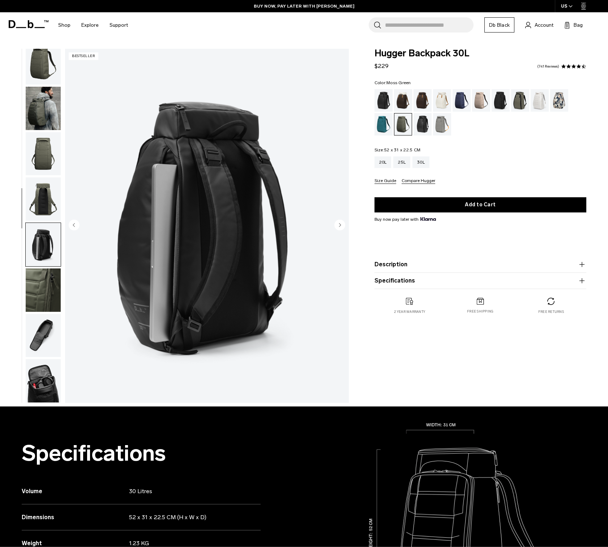
click at [37, 108] on img "button" at bounding box center [43, 108] width 35 height 43
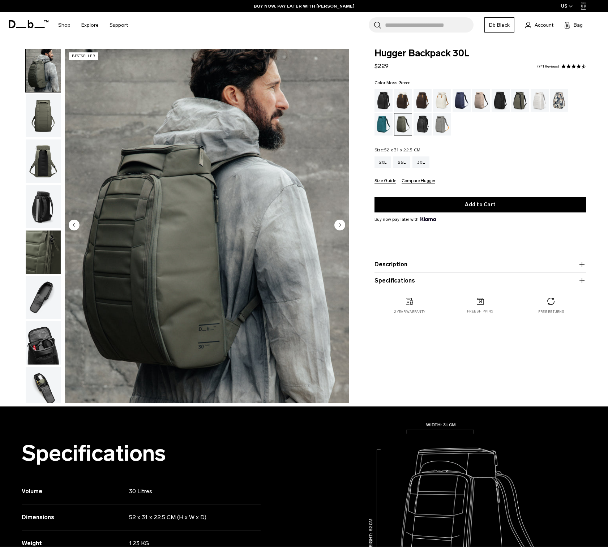
click at [37, 108] on img "button" at bounding box center [43, 115] width 35 height 43
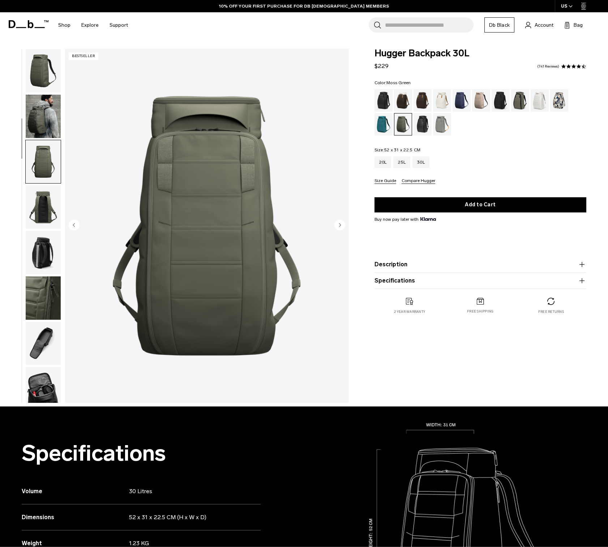
click at [36, 108] on img "button" at bounding box center [43, 116] width 35 height 43
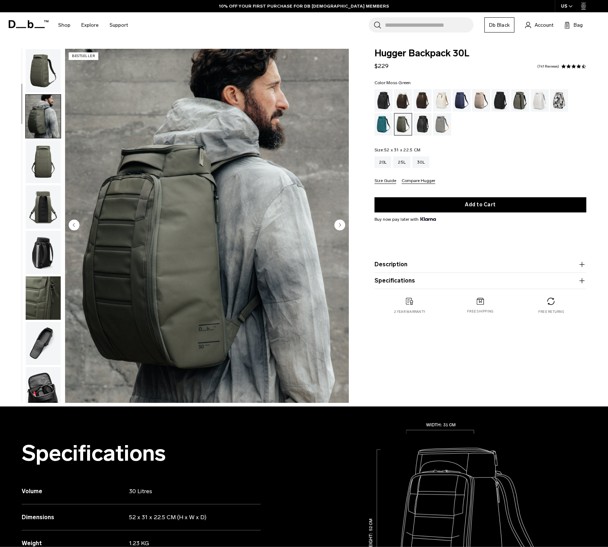
scroll to position [46, 0]
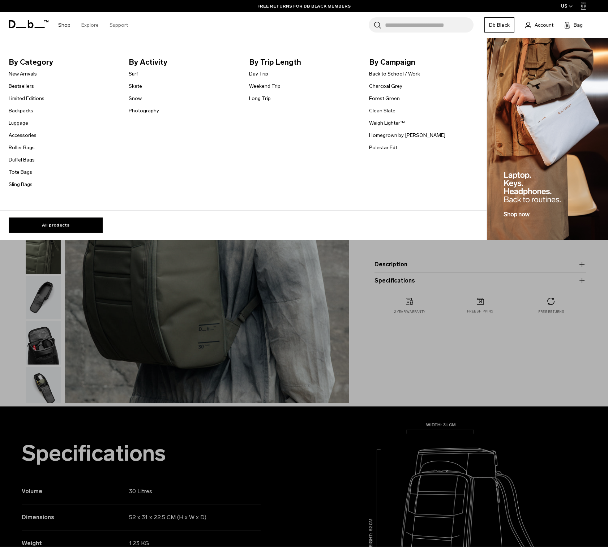
click at [136, 98] on link "Snow" at bounding box center [135, 99] width 13 height 8
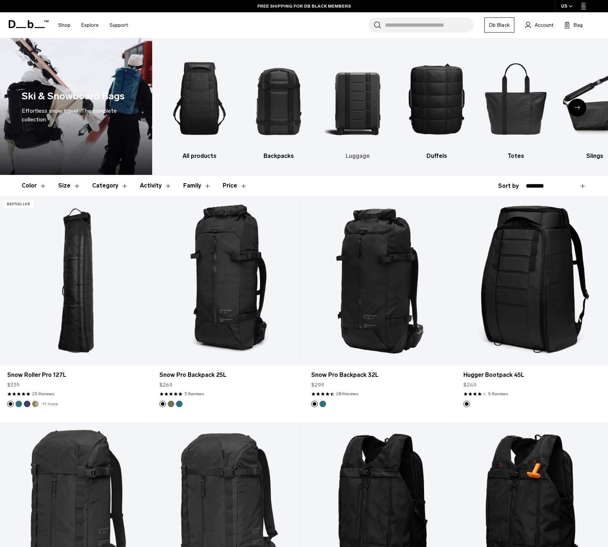
click at [350, 102] on img "3 / 10" at bounding box center [358, 98] width 66 height 99
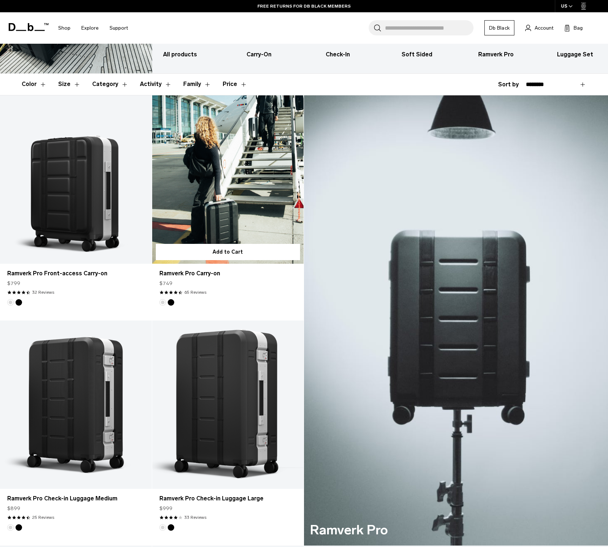
scroll to position [103, 0]
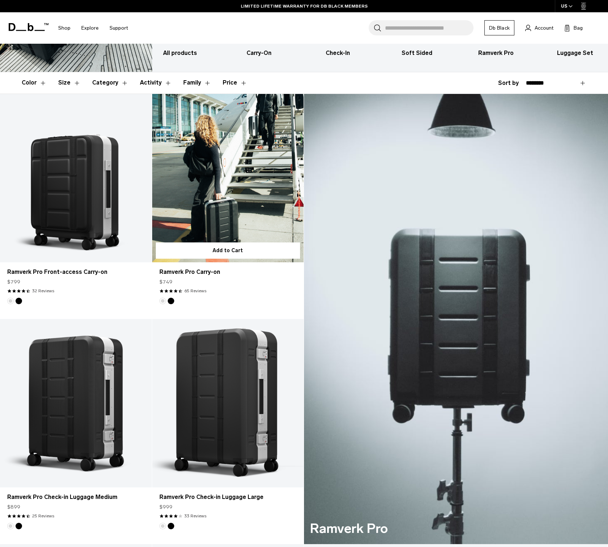
click at [233, 189] on link "Ramverk Pro Carry-on" at bounding box center [228, 178] width 152 height 168
